Goal: Find specific page/section: Find specific page/section

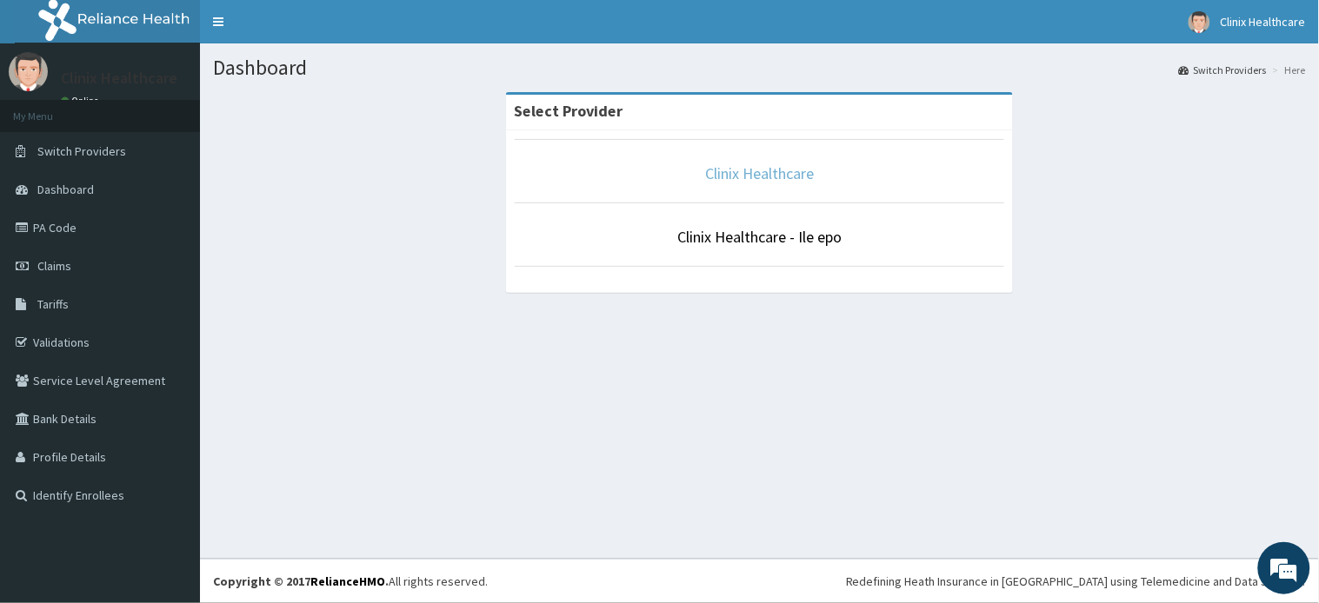
click at [718, 178] on link "Clinix Healthcare" at bounding box center [759, 173] width 109 height 20
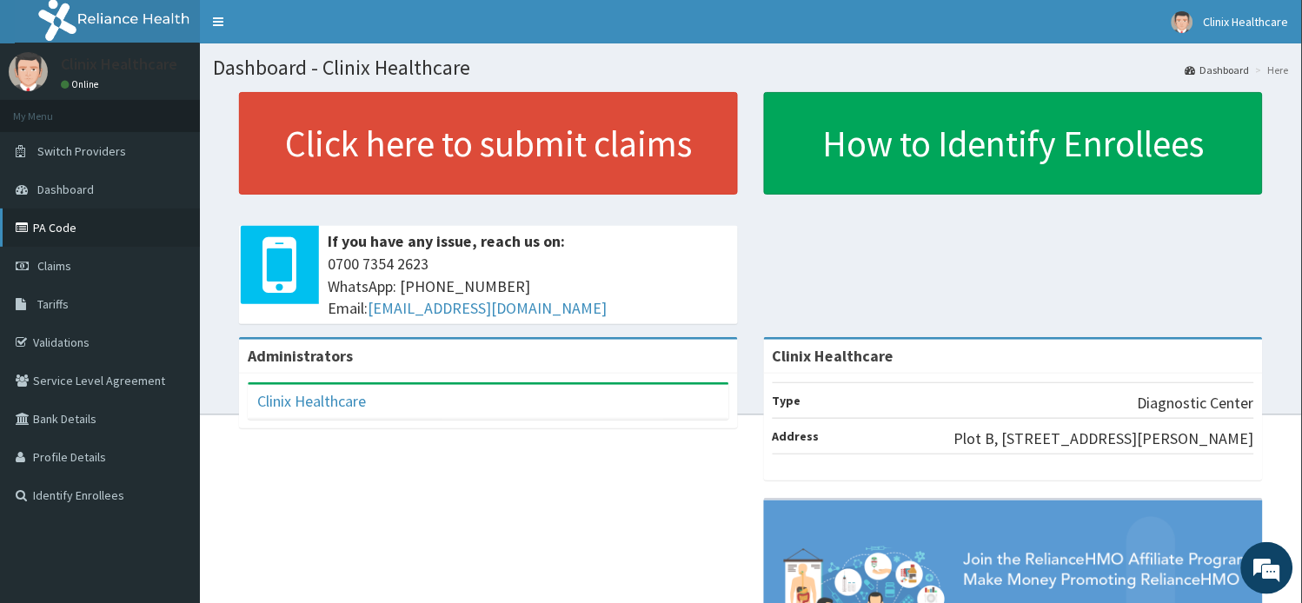
click at [62, 232] on link "PA Code" at bounding box center [100, 228] width 200 height 38
